Goal: Find specific page/section: Find specific page/section

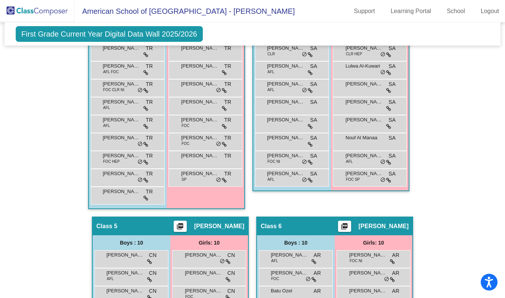
scroll to position [626, 0]
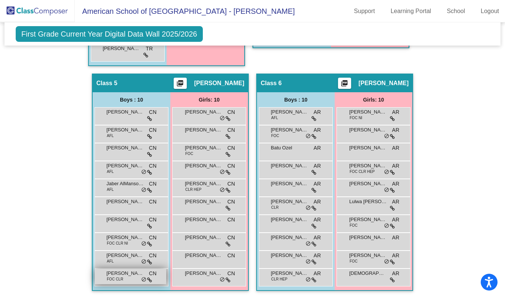
click at [118, 253] on span "FOC CLR" at bounding box center [115, 279] width 16 height 6
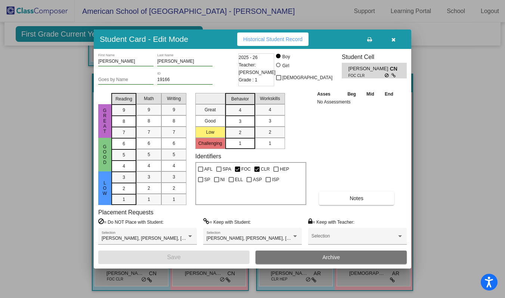
click at [394, 43] on button "button" at bounding box center [393, 39] width 24 height 13
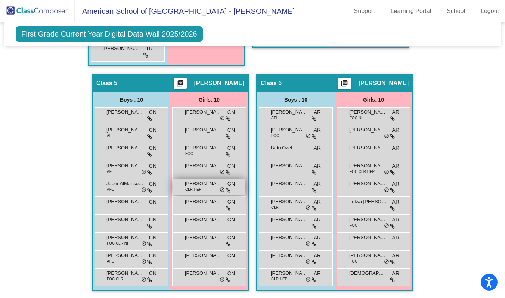
click at [195, 189] on span "CLR HEP" at bounding box center [193, 190] width 16 height 6
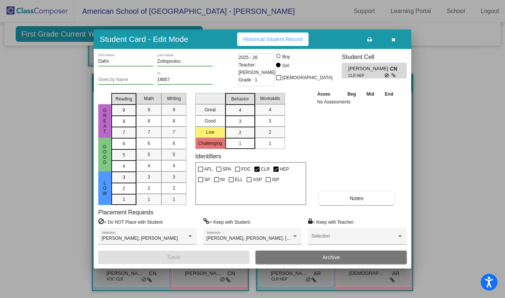
click at [395, 40] on button "button" at bounding box center [393, 39] width 24 height 13
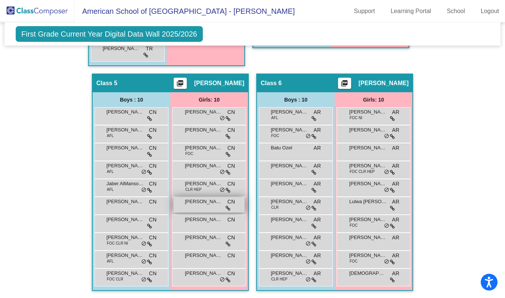
scroll to position [0, 0]
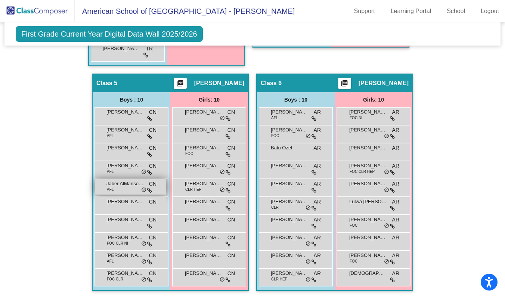
click at [124, 187] on span "Jaber AlMansouri" at bounding box center [124, 183] width 37 height 7
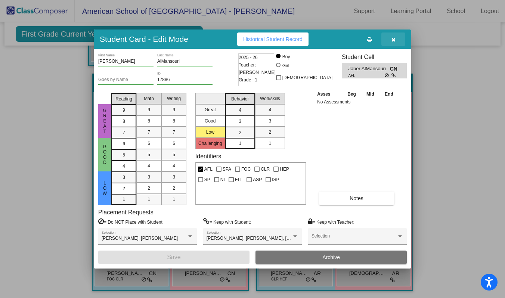
click at [390, 42] on button "button" at bounding box center [393, 39] width 24 height 13
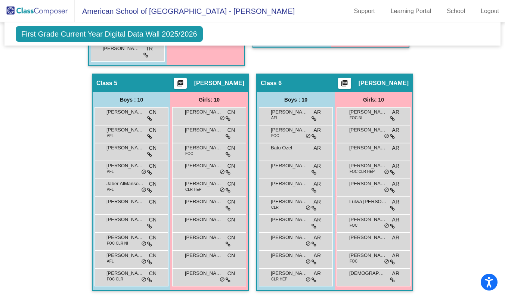
click at [93, 34] on span "First Grade Current Year Digital Data Wall 2025/2026" at bounding box center [109, 34] width 187 height 16
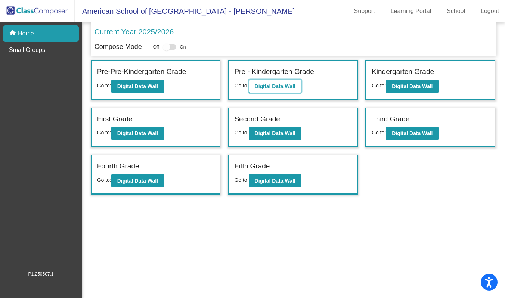
click at [288, 83] on b "Digital Data Wall" at bounding box center [275, 86] width 41 height 6
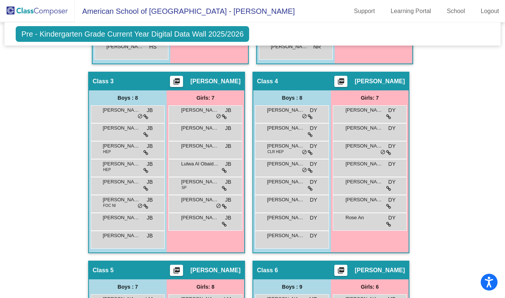
scroll to position [346, 0]
